Goal: Task Accomplishment & Management: Use online tool/utility

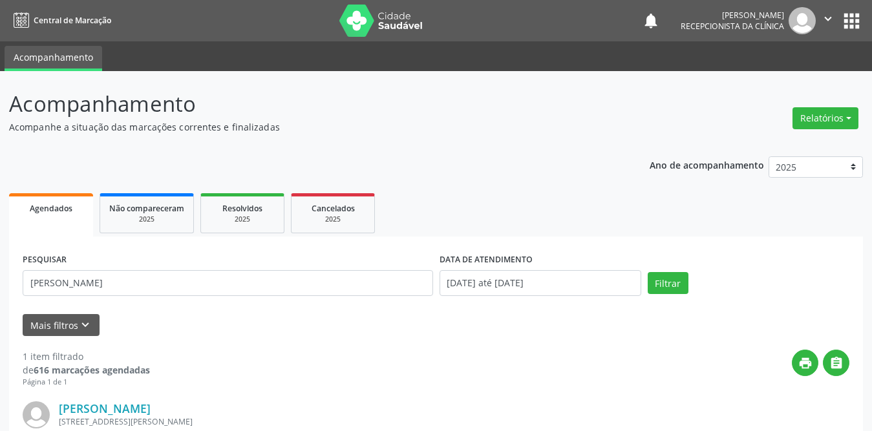
scroll to position [154, 0]
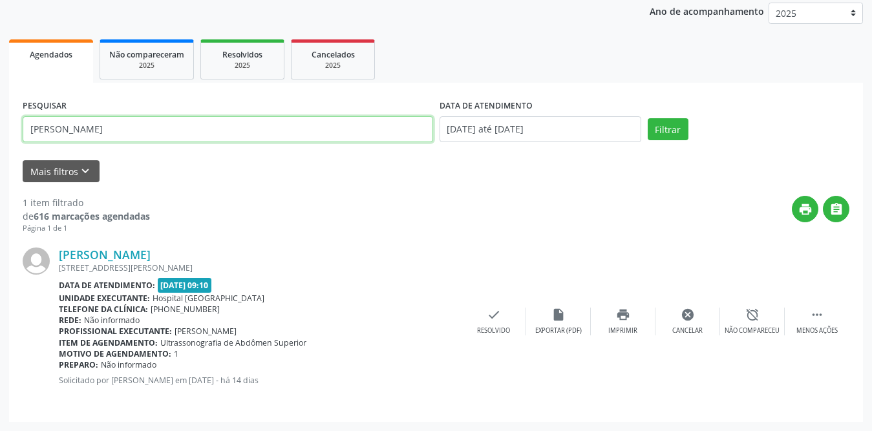
drag, startPoint x: 144, startPoint y: 120, endPoint x: 9, endPoint y: 123, distance: 134.5
click at [9, 123] on div "PESQUISAR [PERSON_NAME] DATA DE ATENDIMENTO [DATE] até [DATE] Filtrar UNIDADE D…" at bounding box center [436, 253] width 854 height 340
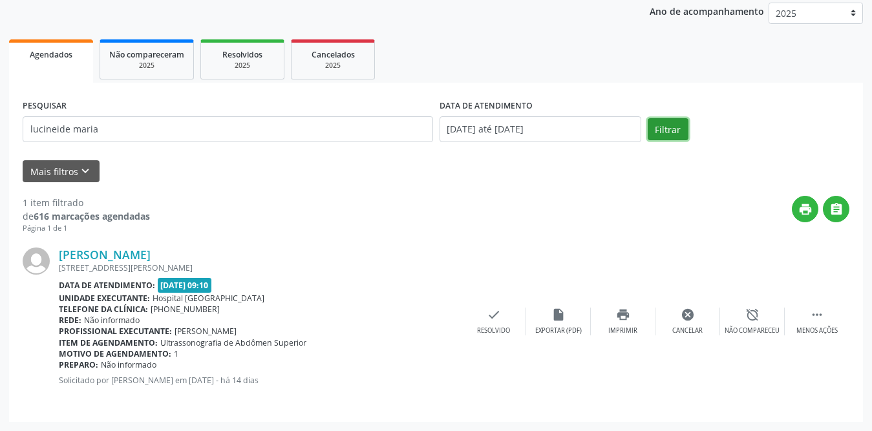
click at [674, 123] on button "Filtrar" at bounding box center [668, 129] width 41 height 22
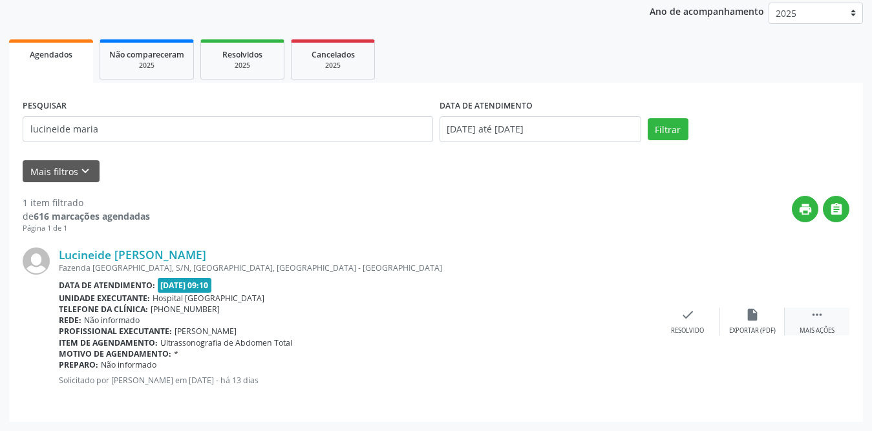
click at [821, 322] on div " Mais ações" at bounding box center [817, 322] width 65 height 28
click at [620, 327] on div "Imprimir" at bounding box center [623, 331] width 29 height 9
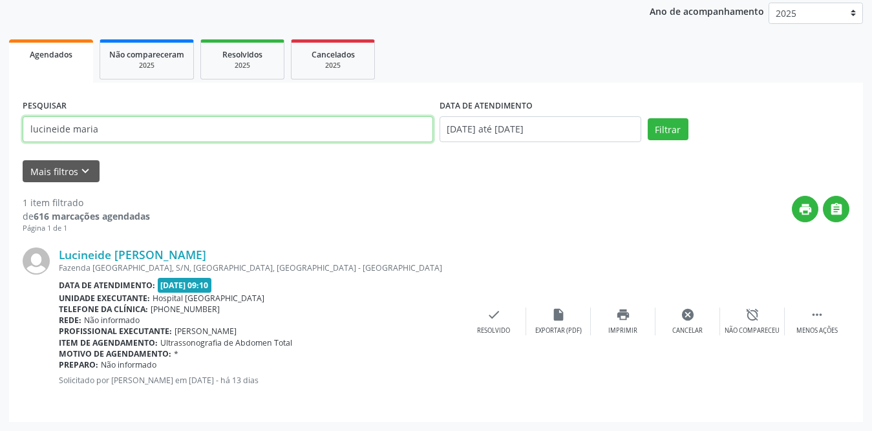
click at [162, 124] on input "lucineide maria" at bounding box center [228, 129] width 411 height 26
click at [221, 124] on input "lucineide maria" at bounding box center [228, 129] width 411 height 26
type input "lucineide m"
click at [648, 118] on button "Filtrar" at bounding box center [668, 129] width 41 height 22
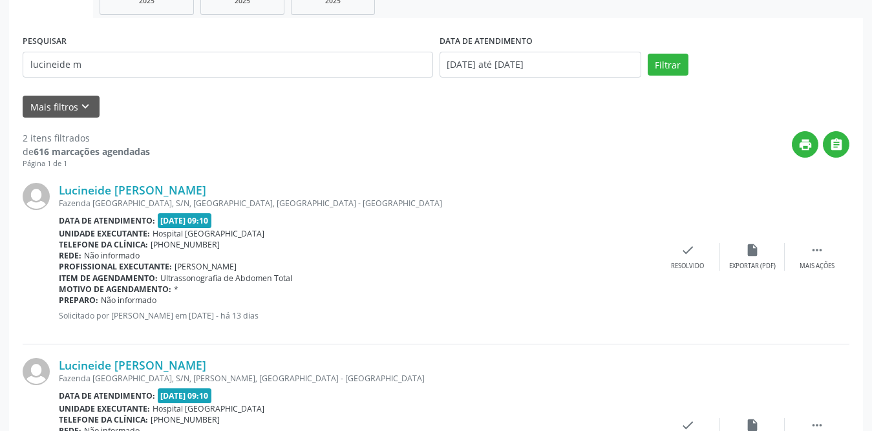
scroll to position [329, 0]
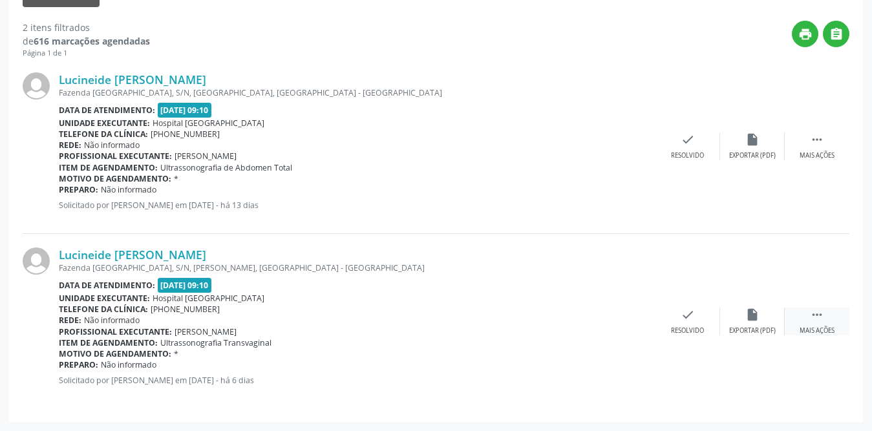
click at [815, 313] on icon "" at bounding box center [817, 315] width 14 height 14
click at [619, 322] on div "print Imprimir" at bounding box center [623, 322] width 65 height 28
